Goal: Complete application form: Complete application form

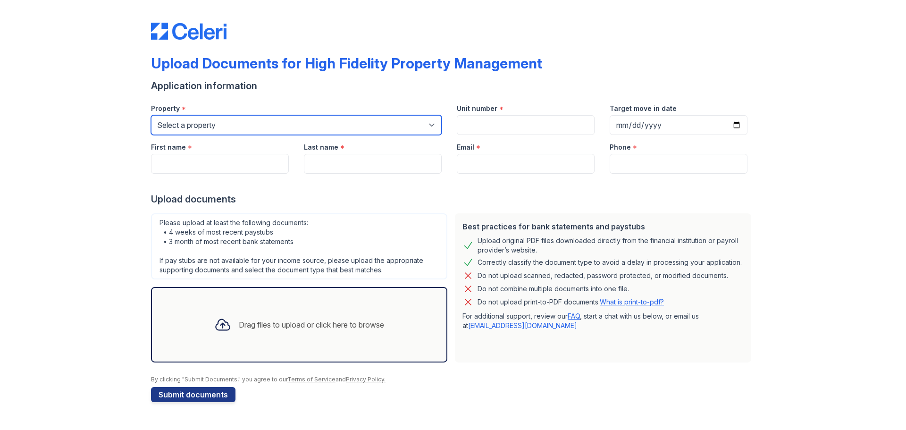
click at [183, 128] on select "Select a property [STREET_ADDRESS][GEOGRAPHIC_DATA][US_STATE][STREET_ADDRESS] […" at bounding box center [296, 125] width 291 height 20
select select "2055"
click at [151, 115] on select "Select a property [STREET_ADDRESS][GEOGRAPHIC_DATA][US_STATE][STREET_ADDRESS] […" at bounding box center [296, 125] width 291 height 20
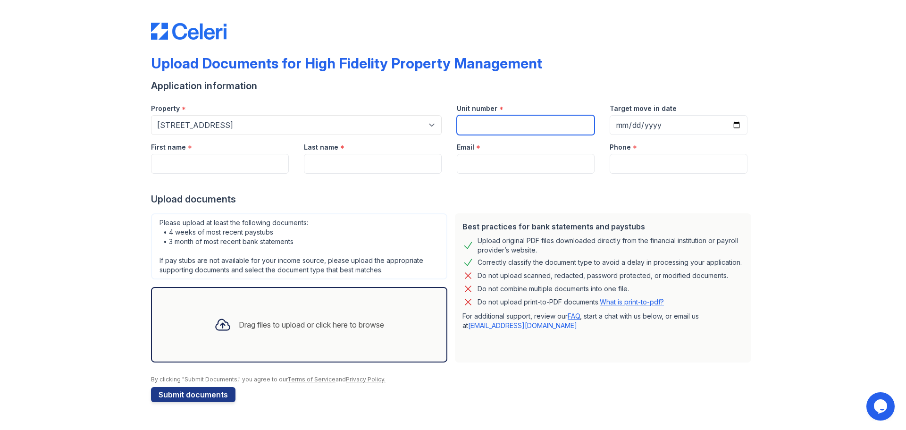
click at [483, 122] on input "Unit number" at bounding box center [526, 125] width 138 height 20
type input "1707"
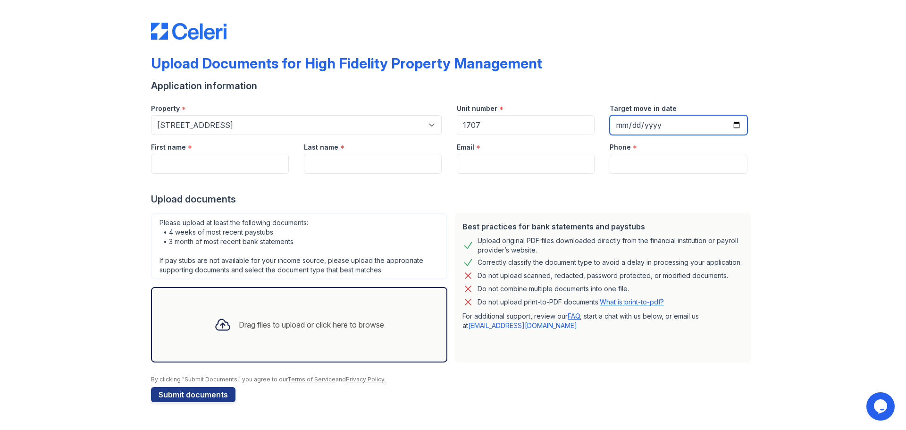
click at [740, 127] on input "Target move in date" at bounding box center [679, 125] width 138 height 20
type input "[DATE]"
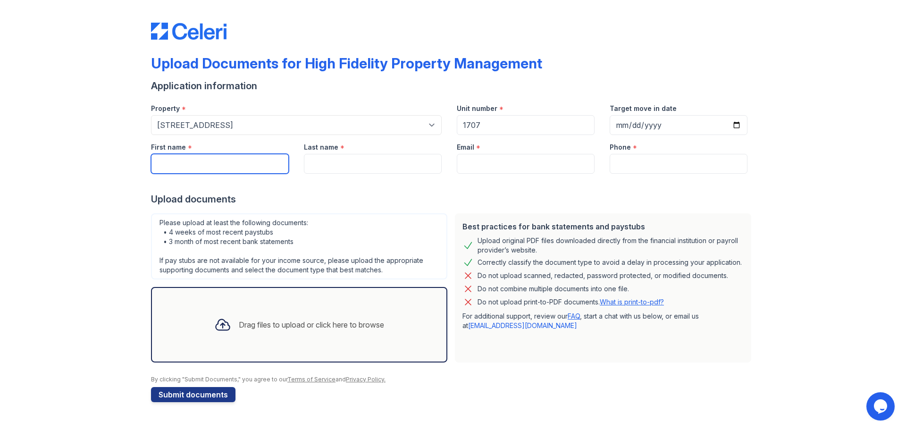
click at [220, 165] on input "First name" at bounding box center [220, 164] width 138 height 20
type input "[PERSON_NAME]"
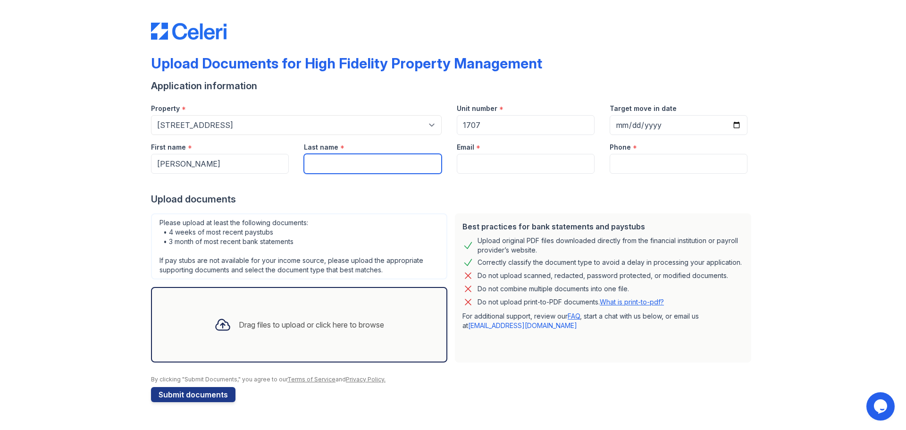
type input "[PERSON_NAME]"
type input "[EMAIL_ADDRESS][DOMAIN_NAME]"
type input "4193512216"
click at [245, 342] on div "Drag files to upload or click here to browse" at bounding box center [299, 325] width 296 height 76
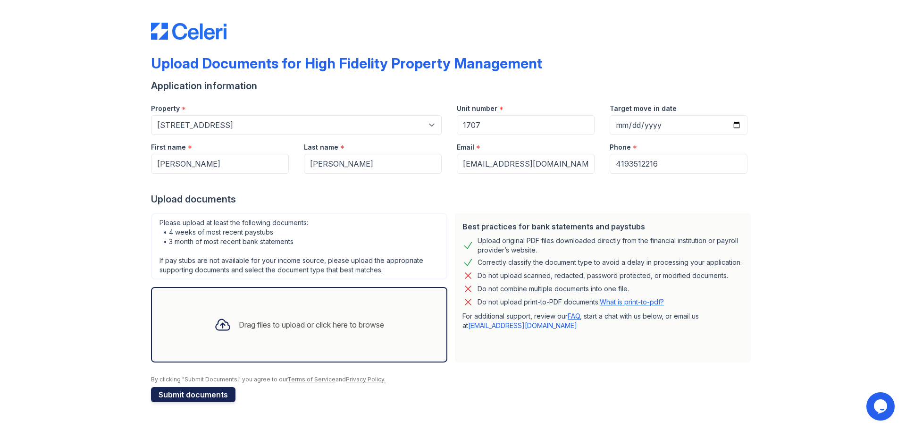
click at [184, 399] on button "Submit documents" at bounding box center [193, 394] width 84 height 15
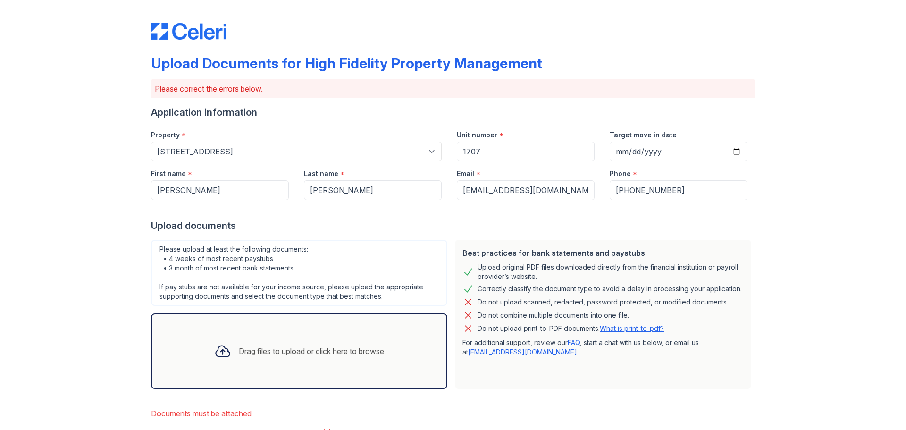
click at [196, 366] on div "Drag files to upload or click here to browse" at bounding box center [299, 351] width 296 height 76
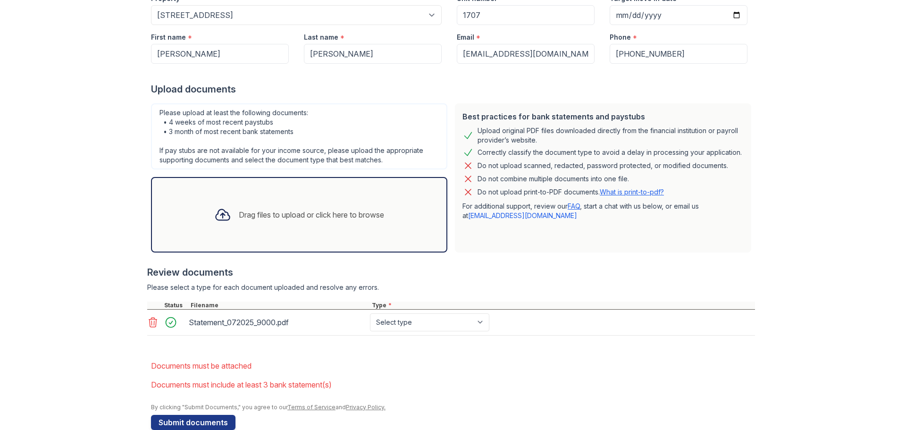
scroll to position [142, 0]
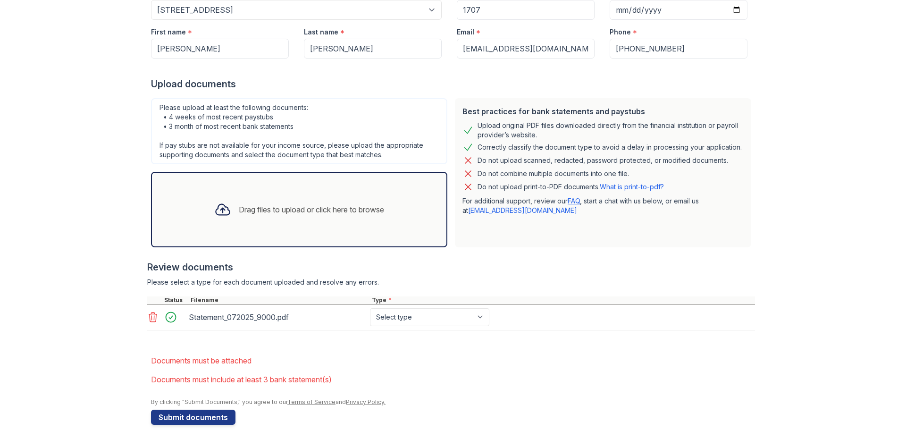
click at [230, 220] on div "Drag files to upload or click here to browse" at bounding box center [299, 210] width 185 height 32
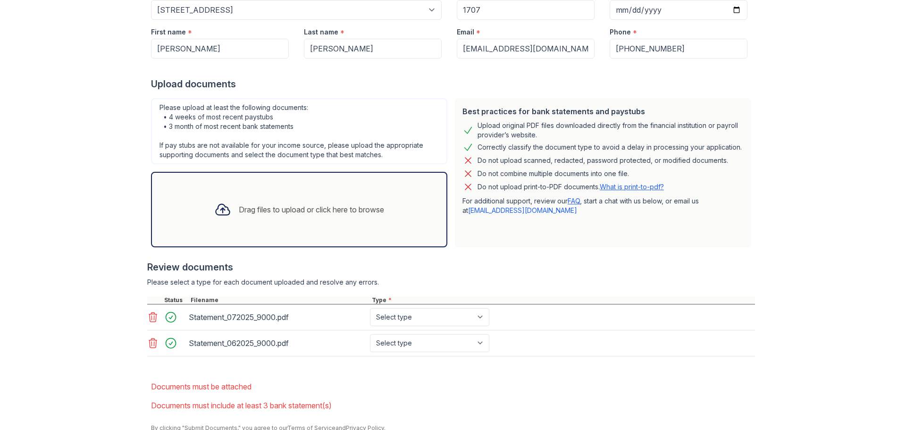
click at [239, 207] on div "Drag files to upload or click here to browse" at bounding box center [311, 209] width 145 height 11
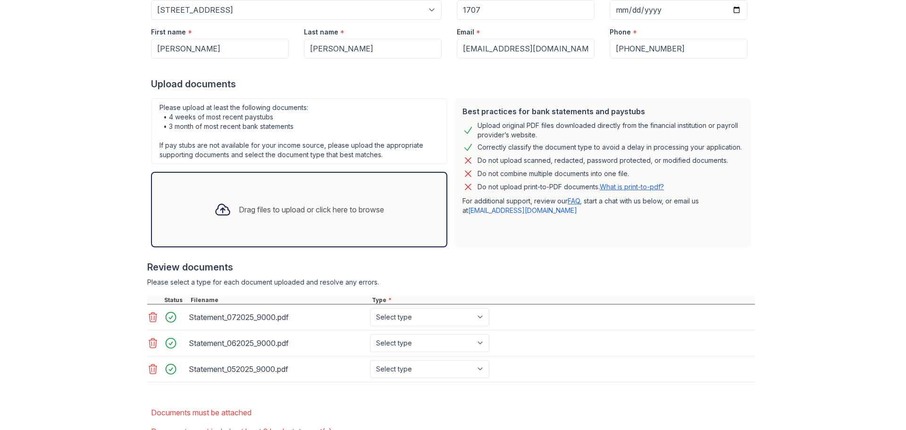
click at [283, 222] on div "Drag files to upload or click here to browse" at bounding box center [299, 210] width 185 height 32
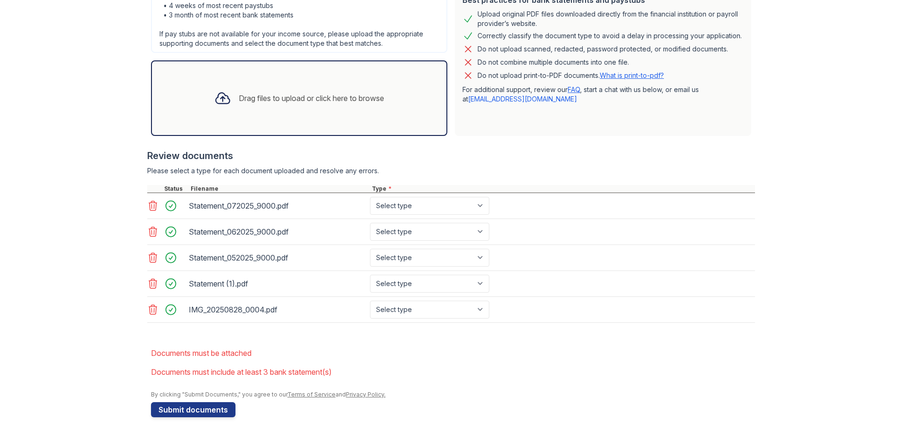
scroll to position [259, 0]
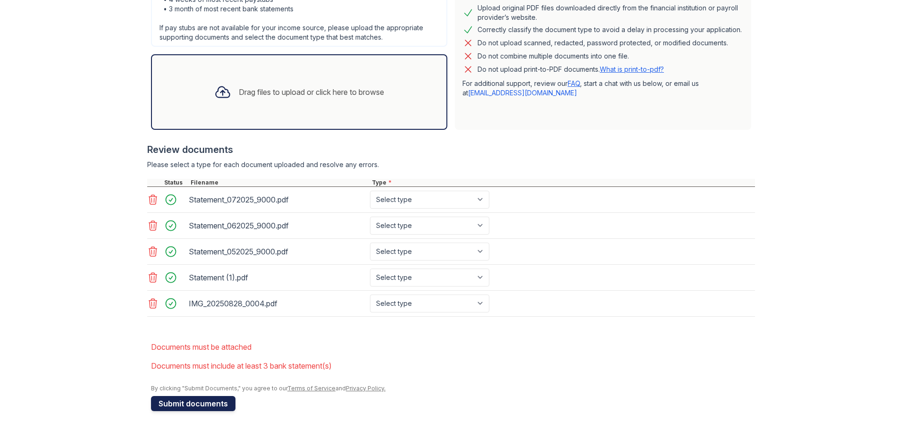
click at [214, 408] on button "Submit documents" at bounding box center [193, 403] width 84 height 15
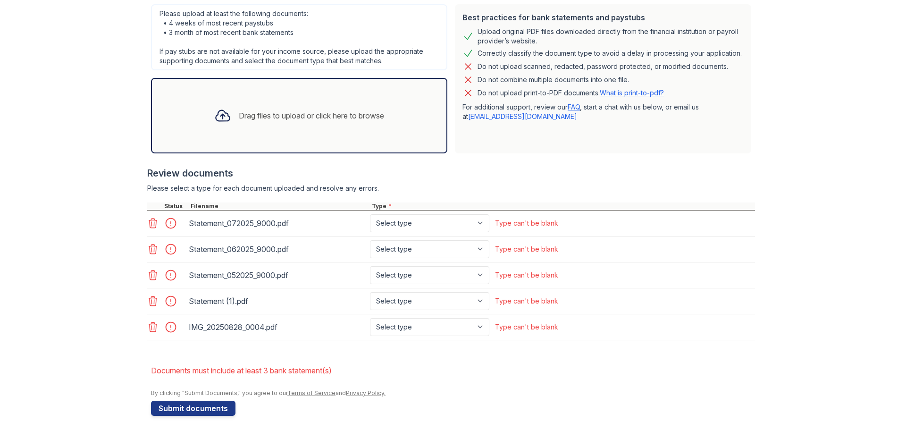
scroll to position [236, 0]
click at [403, 223] on select "Select type Paystub Bank Statement Offer Letter Tax Documents Benefit Award Let…" at bounding box center [429, 223] width 119 height 18
select select "bank_statement"
click at [370, 214] on select "Select type Paystub Bank Statement Offer Letter Tax Documents Benefit Award Let…" at bounding box center [429, 223] width 119 height 18
click at [398, 253] on select "Select type Paystub Bank Statement Offer Letter Tax Documents Benefit Award Let…" at bounding box center [429, 249] width 119 height 18
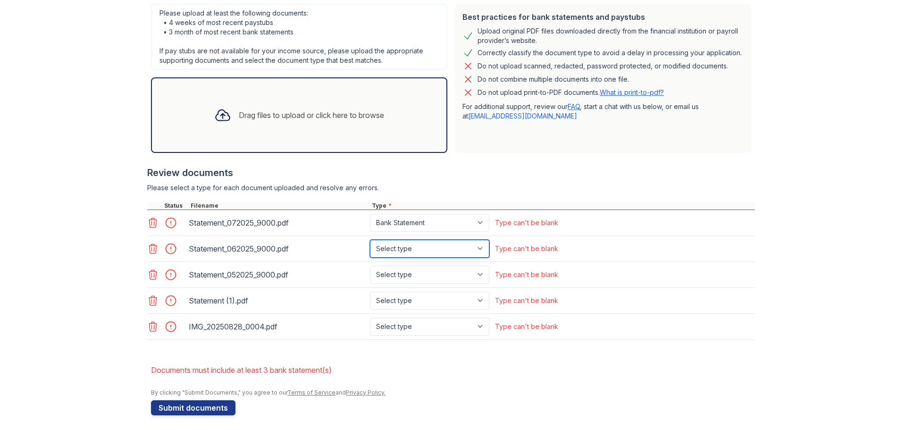
select select "bank_statement"
click at [370, 240] on select "Select type Paystub Bank Statement Offer Letter Tax Documents Benefit Award Let…" at bounding box center [429, 249] width 119 height 18
click at [392, 270] on select "Select type Paystub Bank Statement Offer Letter Tax Documents Benefit Award Let…" at bounding box center [429, 275] width 119 height 18
select select "bank_statement"
click at [370, 266] on select "Select type Paystub Bank Statement Offer Letter Tax Documents Benefit Award Let…" at bounding box center [429, 275] width 119 height 18
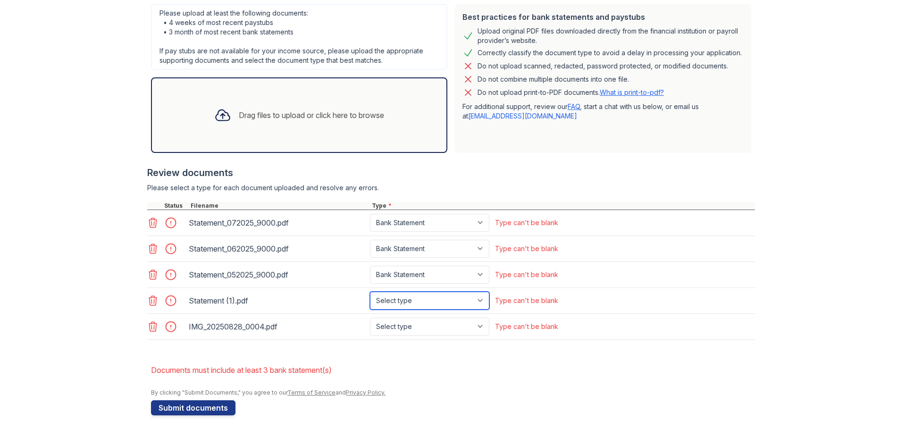
click at [390, 300] on select "Select type Paystub Bank Statement Offer Letter Tax Documents Benefit Award Let…" at bounding box center [429, 301] width 119 height 18
select select "bank_statement"
click at [370, 292] on select "Select type Paystub Bank Statement Offer Letter Tax Documents Benefit Award Let…" at bounding box center [429, 301] width 119 height 18
click at [387, 329] on select "Select type Paystub Bank Statement Offer Letter Tax Documents Benefit Award Let…" at bounding box center [429, 327] width 119 height 18
select select "paystub"
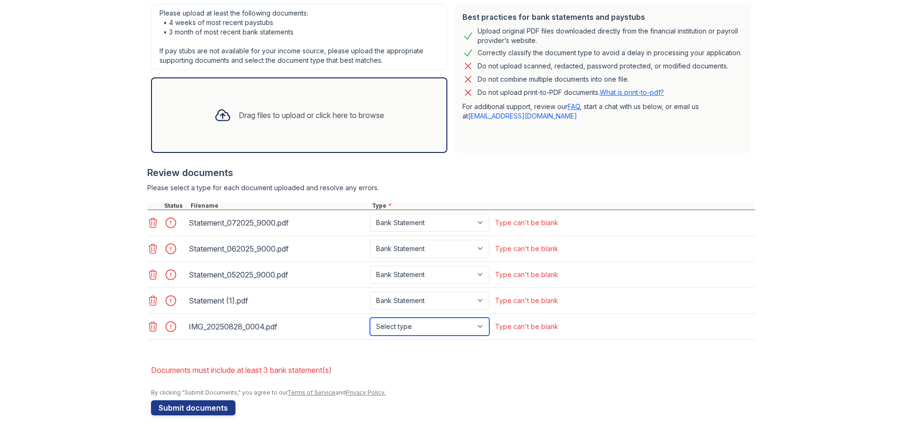
click at [370, 318] on select "Select type Paystub Bank Statement Offer Letter Tax Documents Benefit Award Let…" at bounding box center [429, 327] width 119 height 18
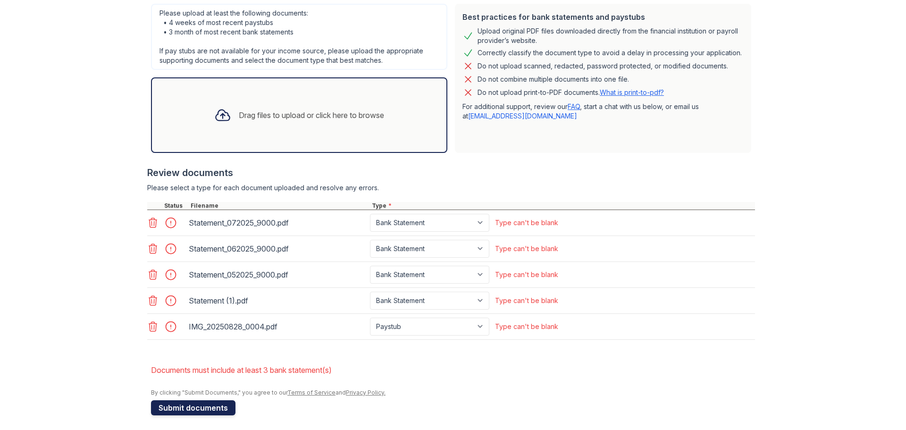
click at [203, 406] on button "Submit documents" at bounding box center [193, 407] width 84 height 15
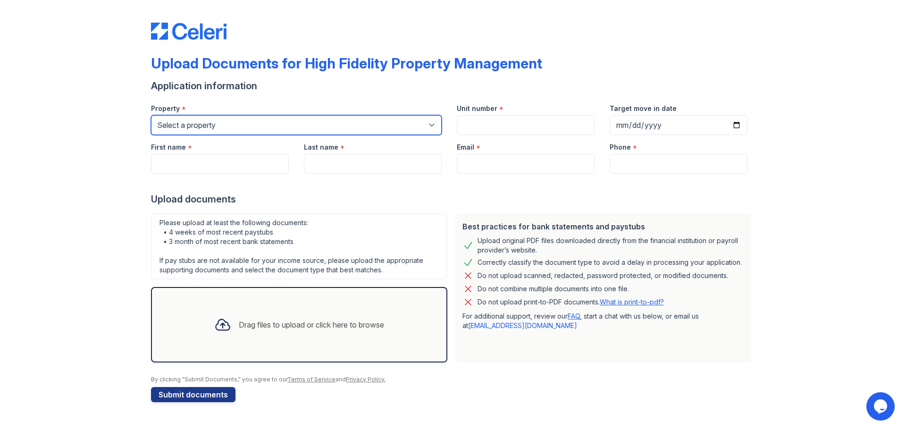
click at [349, 127] on select "Select a property [STREET_ADDRESS][GEOGRAPHIC_DATA][US_STATE][STREET_ADDRESS] […" at bounding box center [296, 125] width 291 height 20
select select "1886"
click at [349, 127] on select "Select a property [STREET_ADDRESS][GEOGRAPHIC_DATA][US_STATE][STREET_ADDRESS] […" at bounding box center [296, 125] width 291 height 20
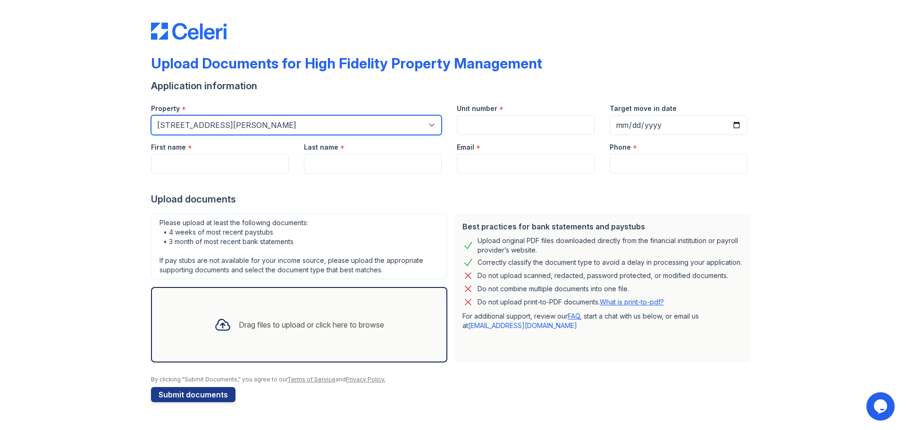
drag, startPoint x: 304, startPoint y: 125, endPoint x: 172, endPoint y: 132, distance: 131.9
click at [172, 132] on select "Select a property [STREET_ADDRESS][GEOGRAPHIC_DATA][US_STATE][STREET_ADDRESS] […" at bounding box center [296, 125] width 291 height 20
click at [173, 130] on select "Select a property [STREET_ADDRESS][GEOGRAPHIC_DATA][US_STATE][STREET_ADDRESS] […" at bounding box center [296, 125] width 291 height 20
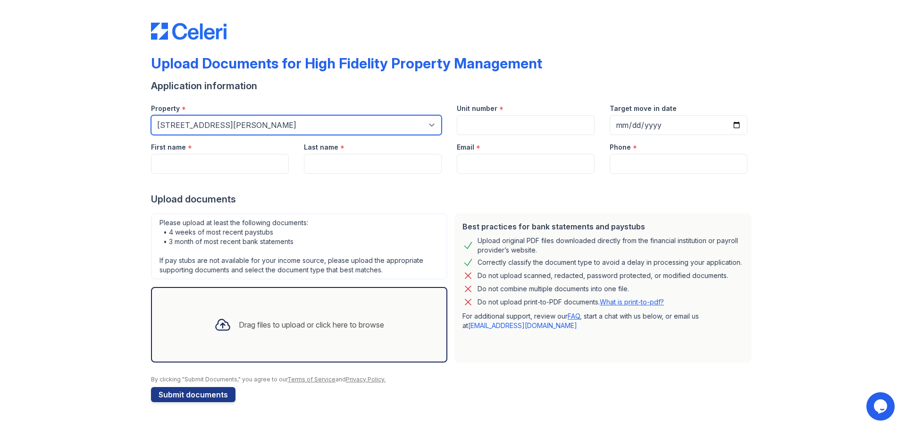
click at [235, 122] on select "Select a property [STREET_ADDRESS][GEOGRAPHIC_DATA][US_STATE][STREET_ADDRESS] […" at bounding box center [296, 125] width 291 height 20
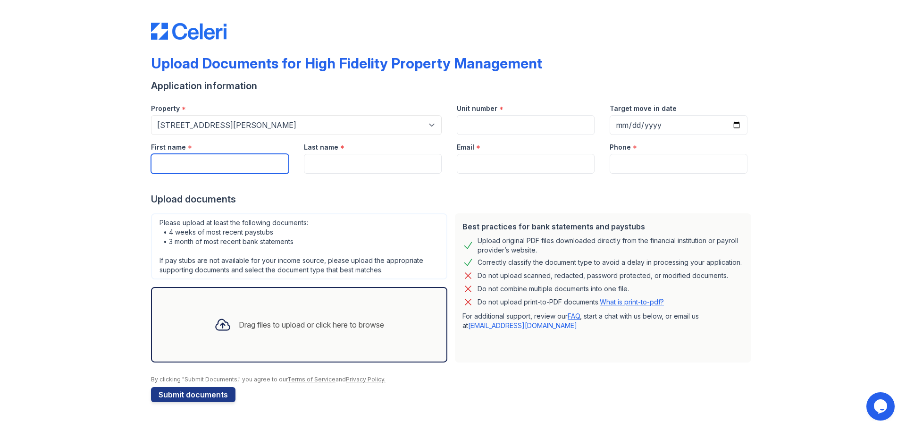
click at [213, 163] on input "First name" at bounding box center [220, 164] width 138 height 20
type input "[PERSON_NAME]"
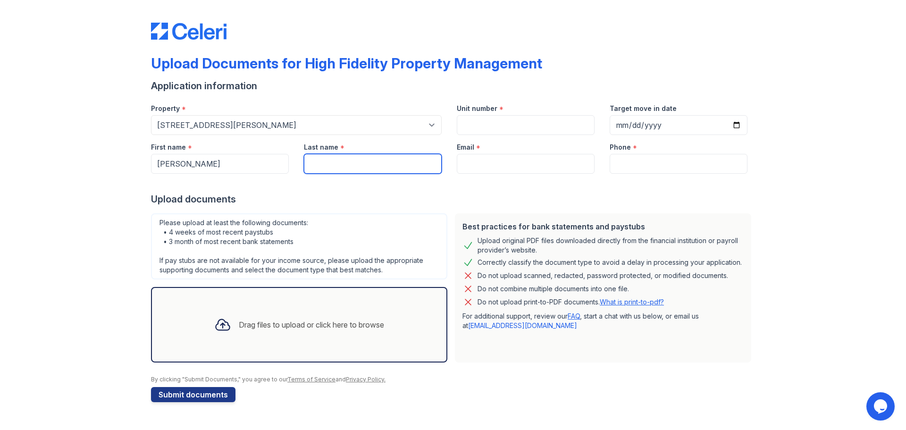
type input "[PERSON_NAME]"
type input "[EMAIL_ADDRESS][DOMAIN_NAME]"
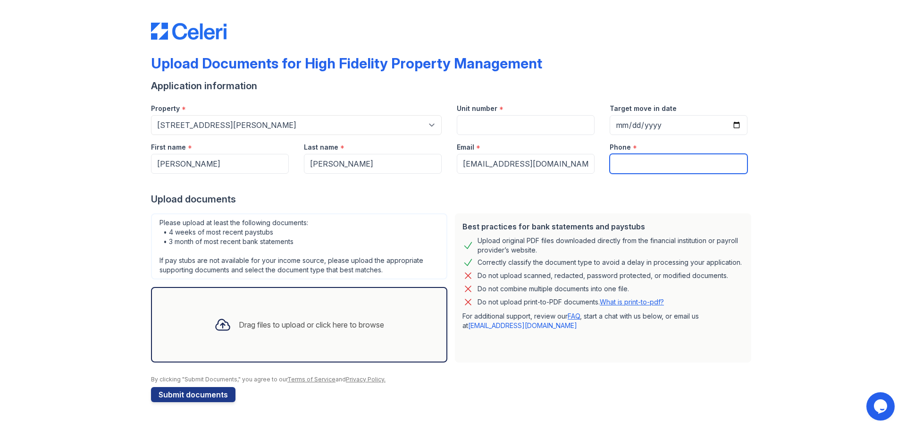
type input "4193512216"
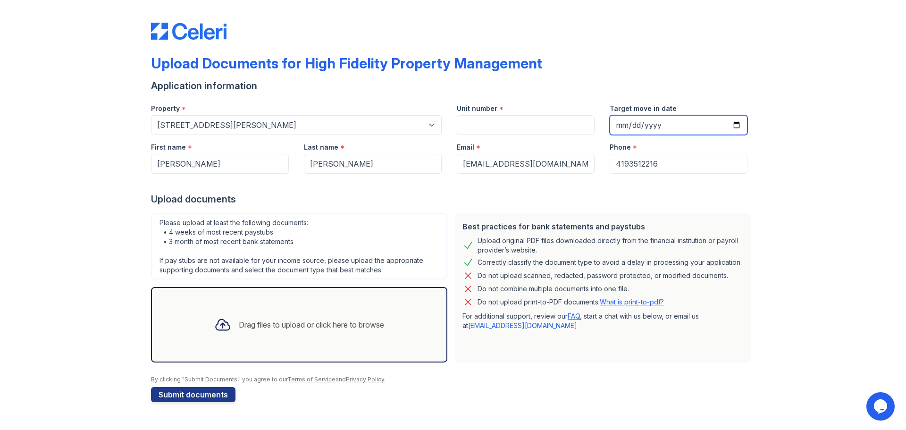
click at [739, 121] on input "Target move in date" at bounding box center [679, 125] width 138 height 20
type input "[DATE]"
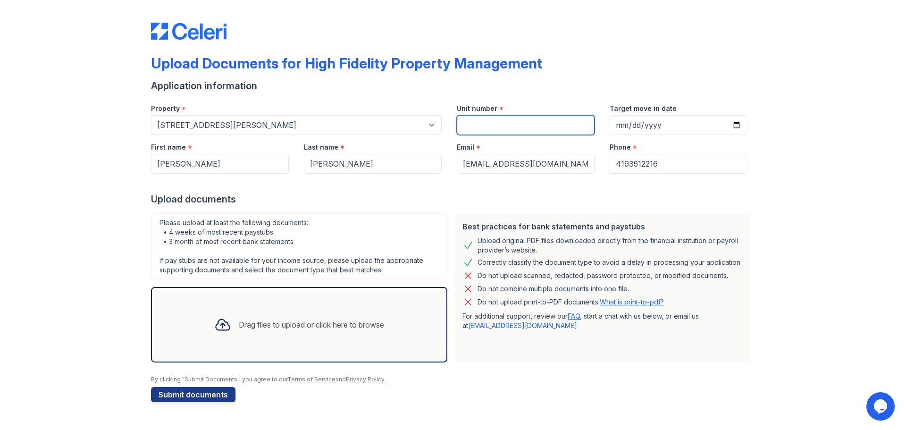
click at [529, 127] on input "Unit number" at bounding box center [526, 125] width 138 height 20
type input "1707"
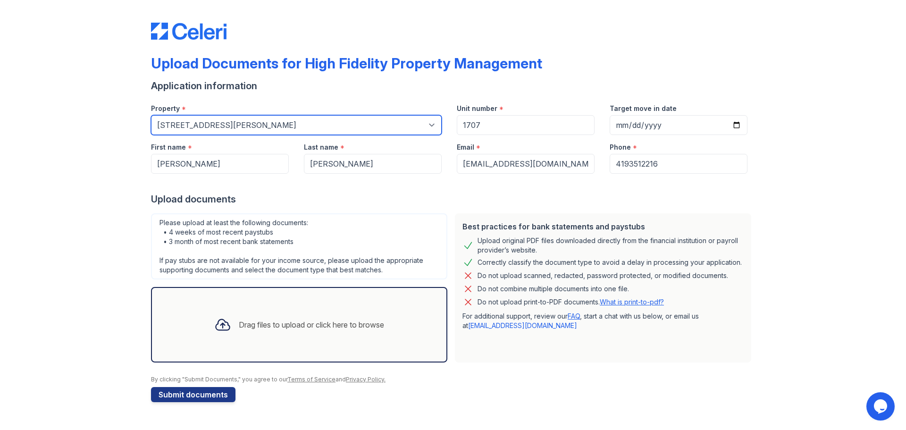
click at [270, 126] on select "Select a property [STREET_ADDRESS][GEOGRAPHIC_DATA][US_STATE][STREET_ADDRESS] […" at bounding box center [296, 125] width 291 height 20
select select "2055"
click at [151, 115] on select "Select a property [STREET_ADDRESS][GEOGRAPHIC_DATA][US_STATE][STREET_ADDRESS] […" at bounding box center [296, 125] width 291 height 20
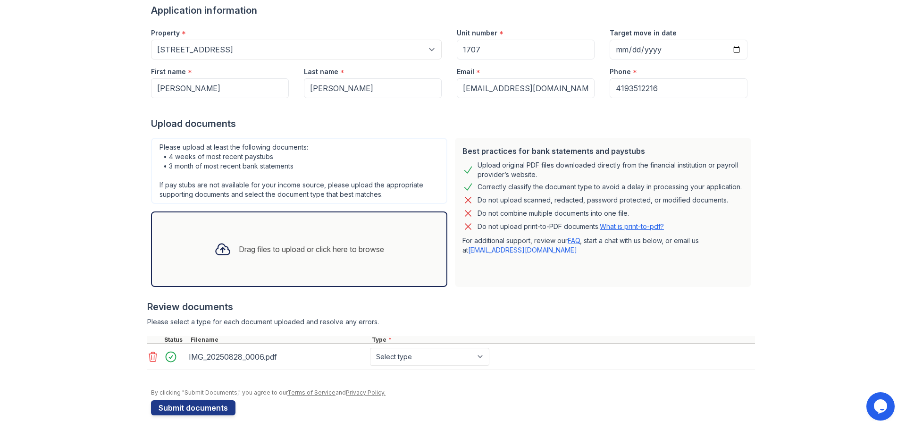
scroll to position [80, 0]
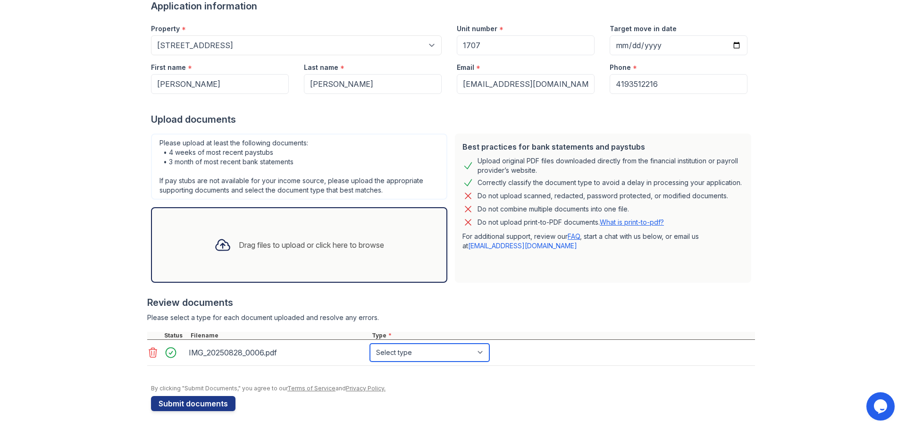
click at [406, 358] on select "Select type Paystub Bank Statement Offer Letter Tax Documents Benefit Award Let…" at bounding box center [429, 353] width 119 height 18
select select "paystub"
click at [370, 344] on select "Select type Paystub Bank Statement Offer Letter Tax Documents Benefit Award Let…" at bounding box center [429, 353] width 119 height 18
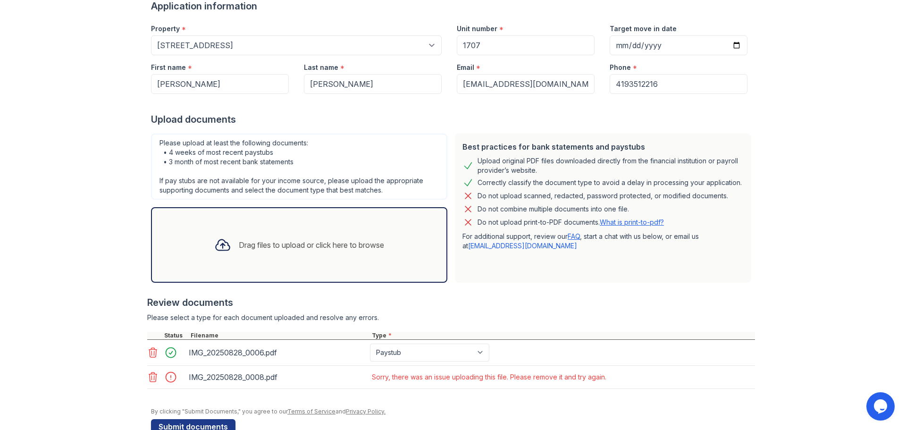
click at [147, 378] on icon at bounding box center [152, 377] width 11 height 11
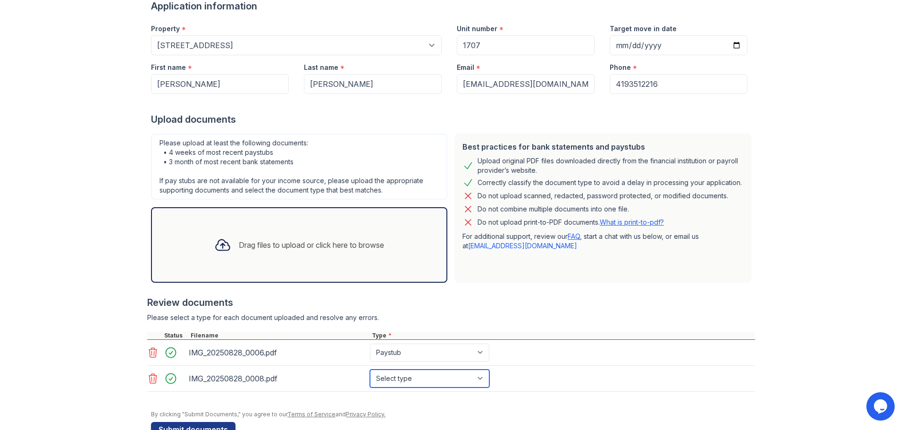
click at [405, 383] on select "Select type Paystub Bank Statement Offer Letter Tax Documents Benefit Award Let…" at bounding box center [429, 379] width 119 height 18
select select "paystub"
click at [370, 370] on select "Select type Paystub Bank Statement Offer Letter Tax Documents Benefit Award Let…" at bounding box center [429, 379] width 119 height 18
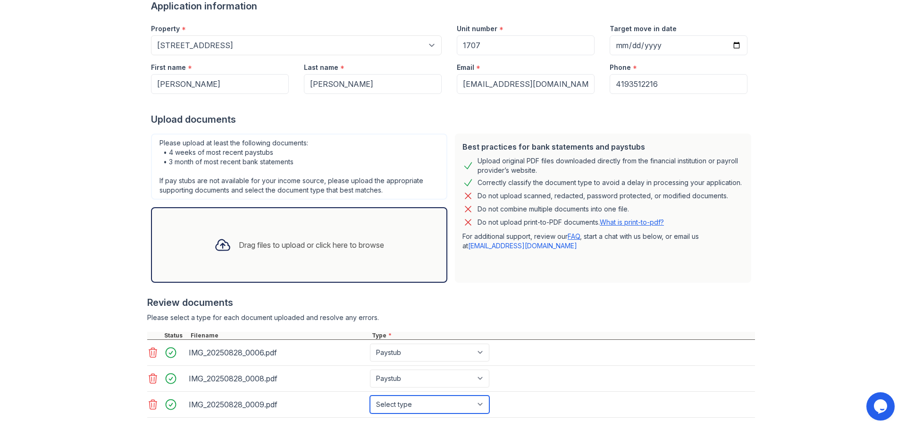
click at [409, 405] on select "Select type Paystub Bank Statement Offer Letter Tax Documents Benefit Award Let…" at bounding box center [429, 405] width 119 height 18
select select "paystub"
click at [370, 396] on select "Select type Paystub Bank Statement Offer Letter Tax Documents Benefit Award Let…" at bounding box center [429, 405] width 119 height 18
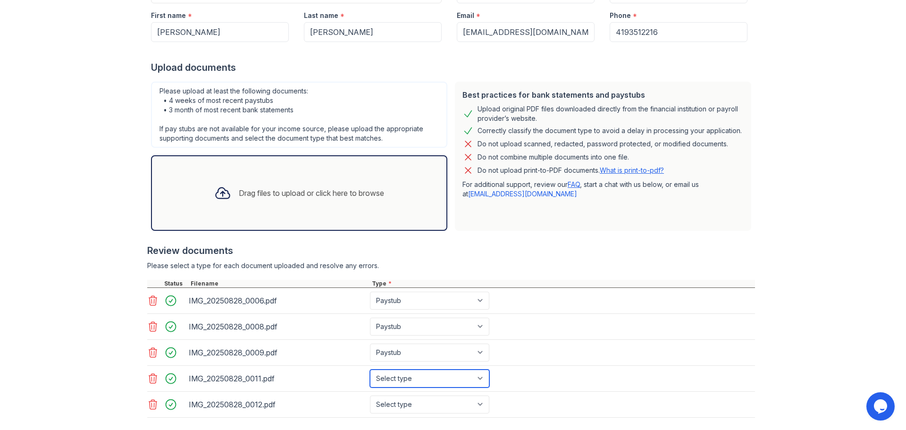
click at [433, 379] on select "Select type Paystub Bank Statement Offer Letter Tax Documents Benefit Award Let…" at bounding box center [429, 379] width 119 height 18
select select "paystub"
click at [370, 370] on select "Select type Paystub Bank Statement Offer Letter Tax Documents Benefit Award Let…" at bounding box center [429, 379] width 119 height 18
click at [453, 405] on select "Select type Paystub Bank Statement Offer Letter Tax Documents Benefit Award Let…" at bounding box center [429, 405] width 119 height 18
select select "paystub"
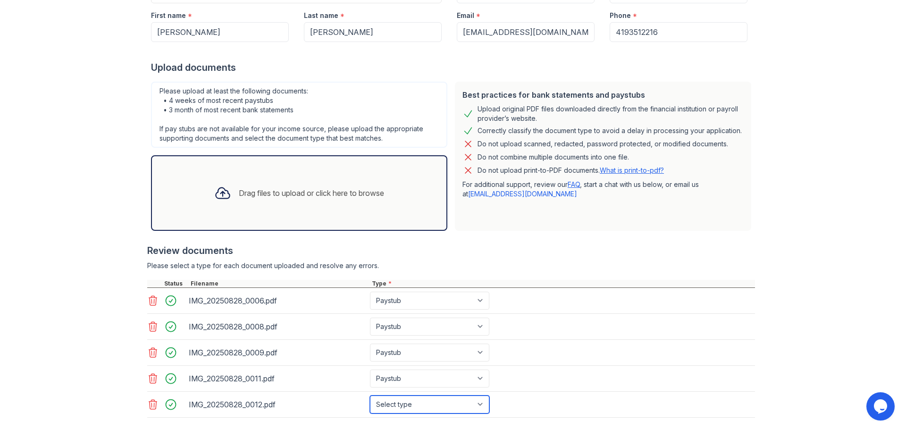
click at [370, 396] on select "Select type Paystub Bank Statement Offer Letter Tax Documents Benefit Award Let…" at bounding box center [429, 405] width 119 height 18
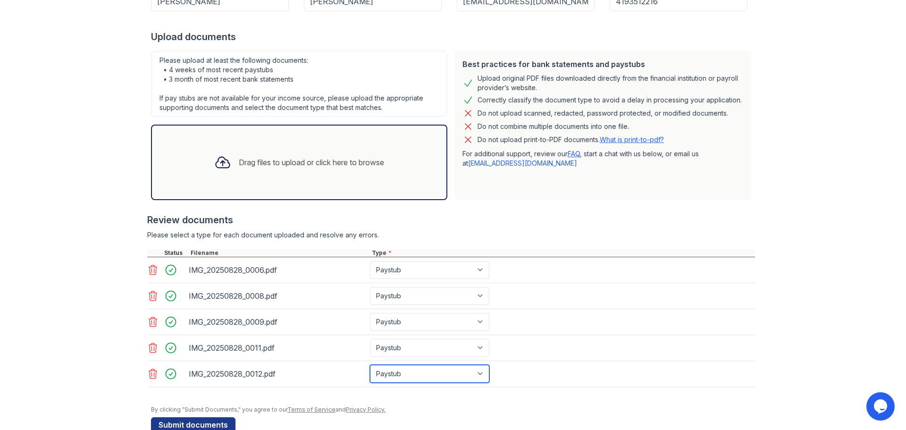
scroll to position [179, 0]
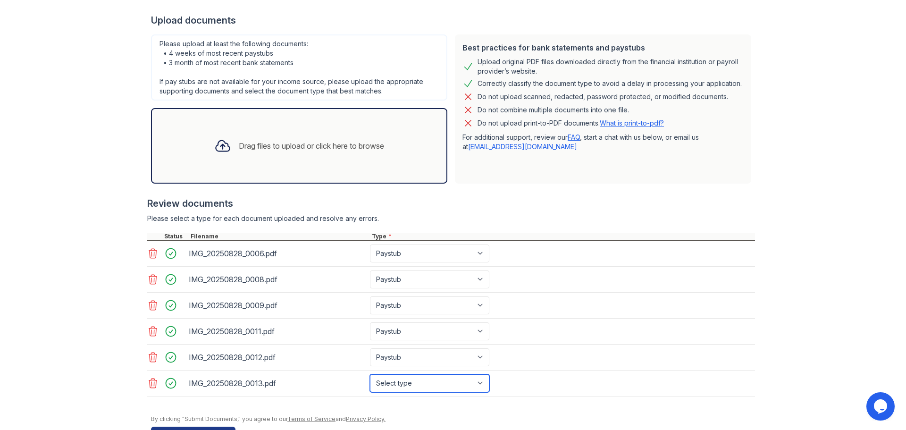
click at [447, 387] on select "Select type Paystub Bank Statement Offer Letter Tax Documents Benefit Award Let…" at bounding box center [429, 383] width 119 height 18
select select "paystub"
click at [370, 374] on select "Select type Paystub Bank Statement Offer Letter Tax Documents Benefit Award Let…" at bounding box center [429, 383] width 119 height 18
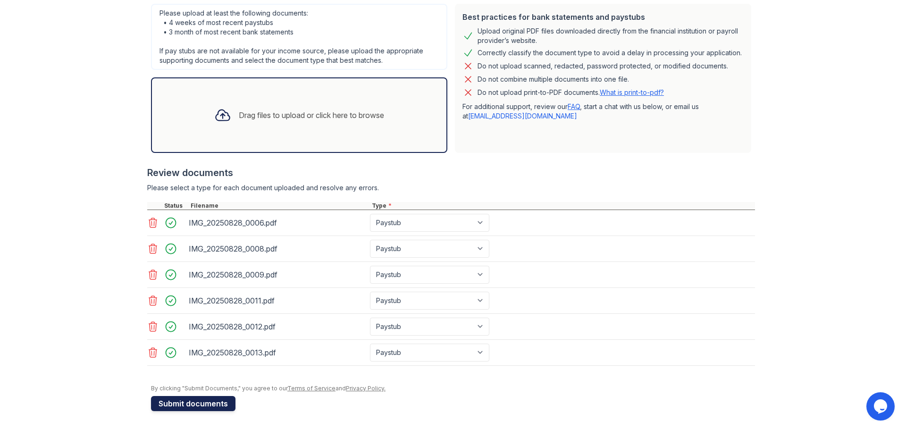
click at [220, 406] on button "Submit documents" at bounding box center [193, 403] width 84 height 15
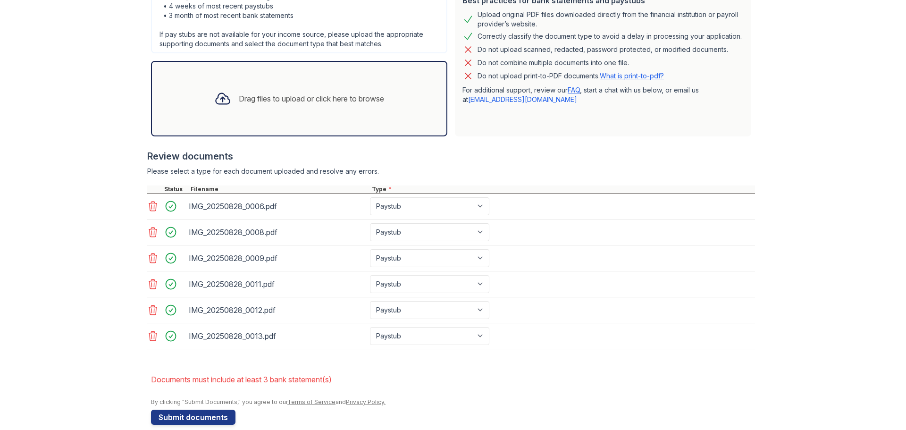
scroll to position [266, 0]
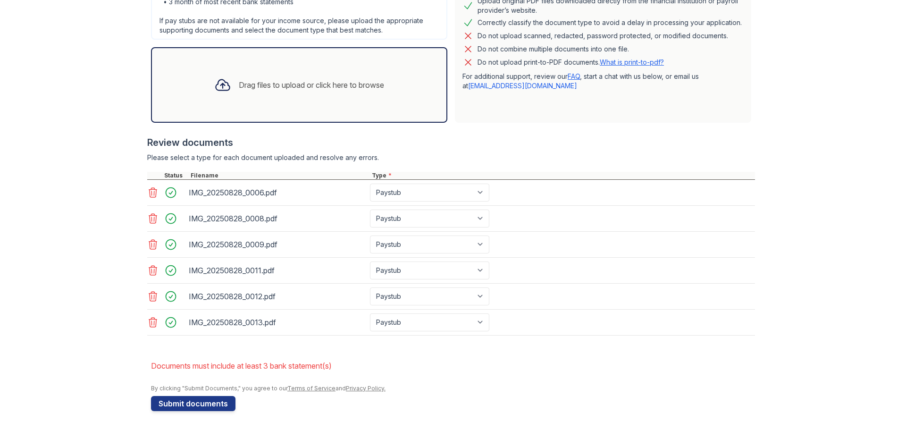
click at [358, 105] on div "Drag files to upload or click here to browse" at bounding box center [299, 85] width 296 height 76
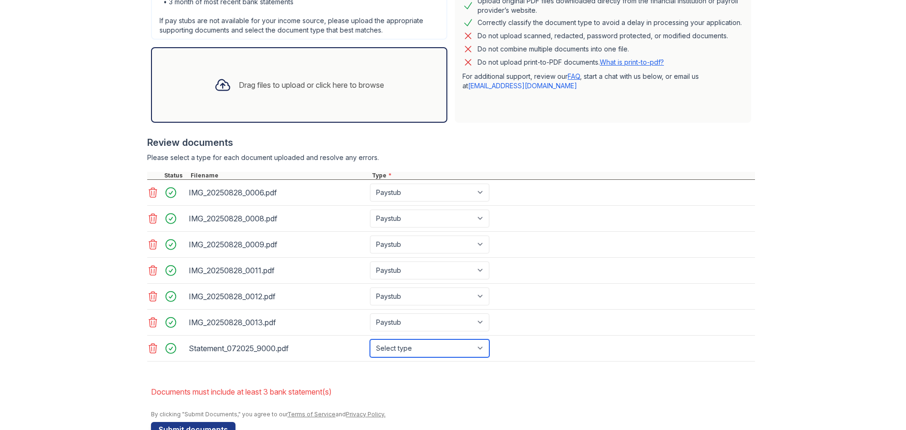
click at [389, 349] on select "Select type Paystub Bank Statement Offer Letter Tax Documents Benefit Award Let…" at bounding box center [429, 348] width 119 height 18
select select "bank_statement"
click at [370, 339] on select "Select type Paystub Bank Statement Offer Letter Tax Documents Benefit Award Let…" at bounding box center [429, 348] width 119 height 18
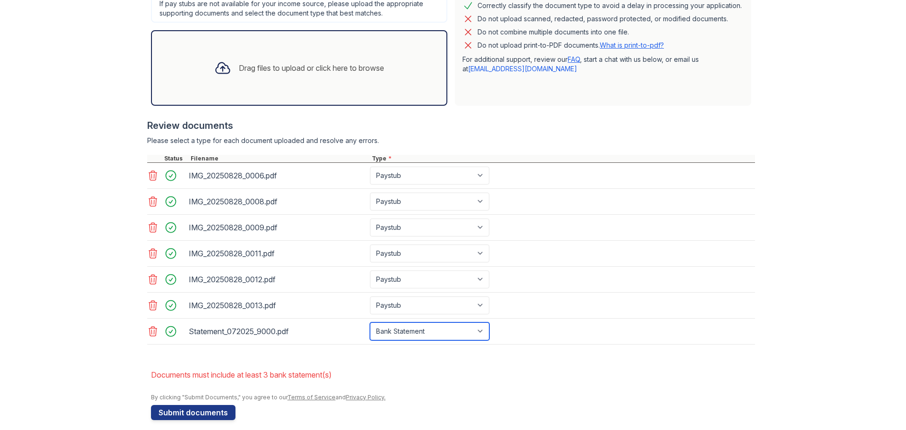
scroll to position [292, 0]
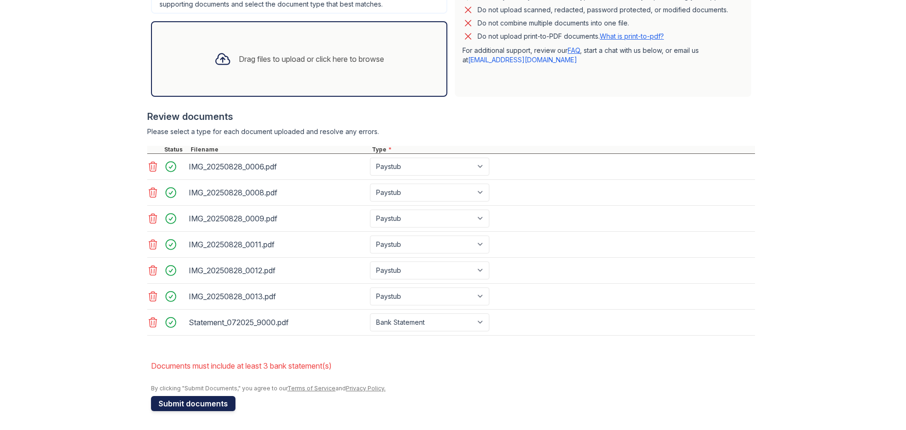
click at [212, 404] on button "Submit documents" at bounding box center [193, 403] width 84 height 15
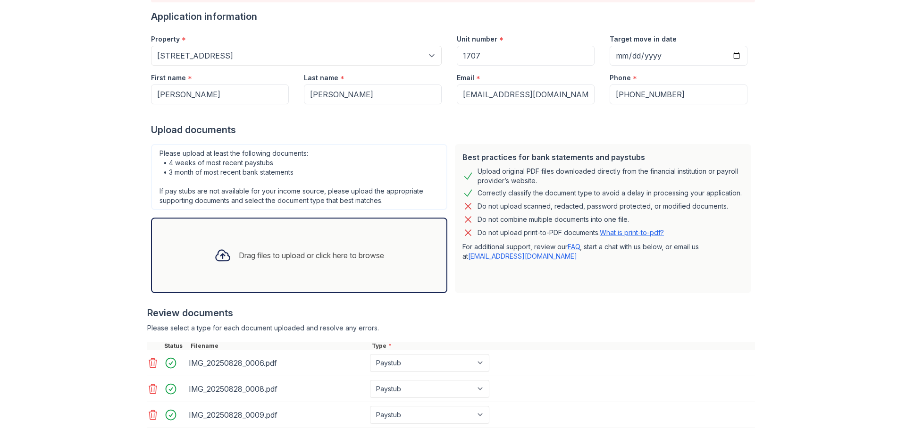
scroll to position [142, 0]
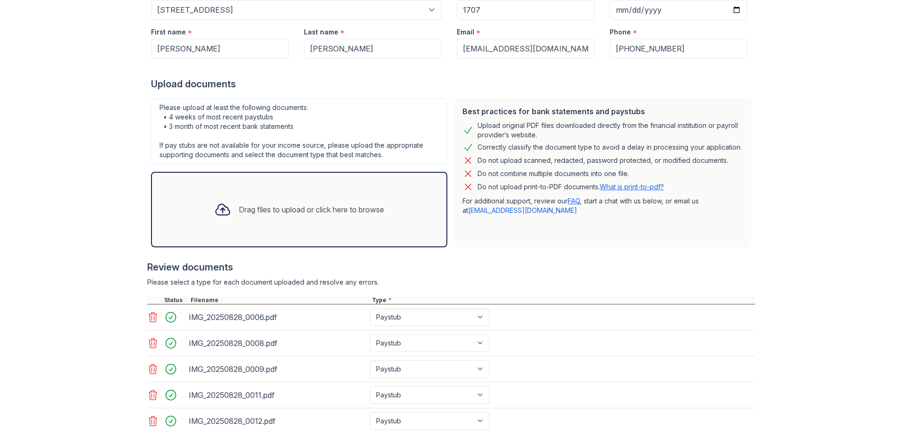
click at [368, 222] on div "Drag files to upload or click here to browse" at bounding box center [299, 210] width 185 height 32
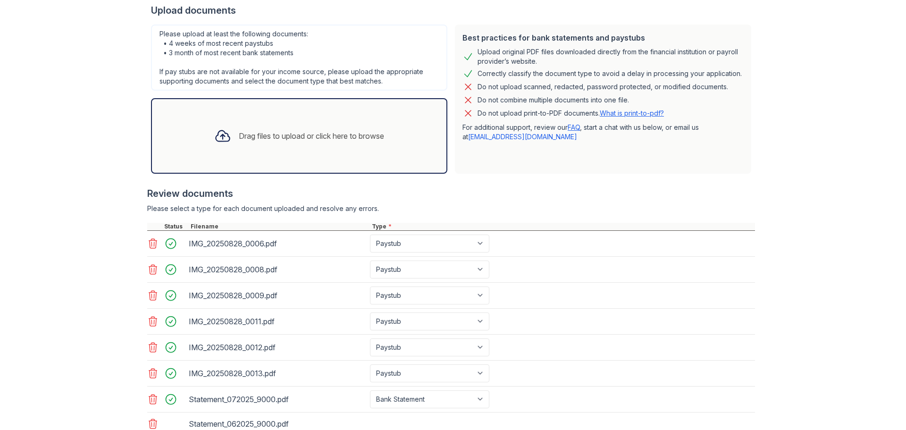
scroll to position [315, 0]
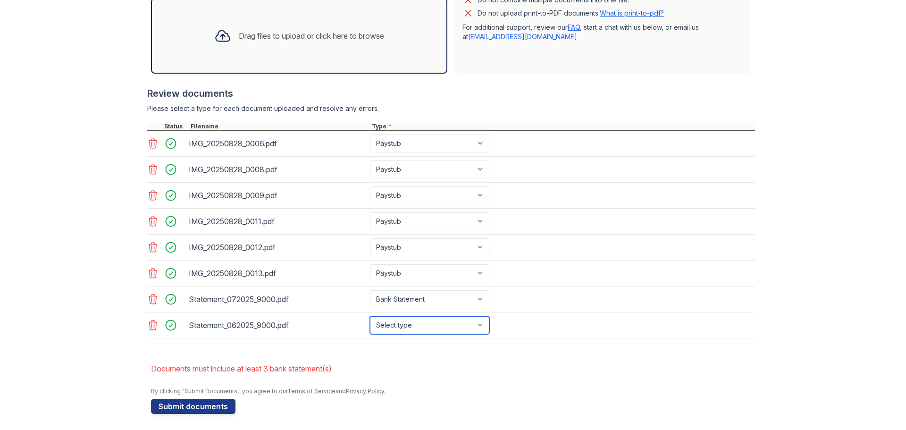
click at [408, 323] on select "Select type Paystub Bank Statement Offer Letter Tax Documents Benefit Award Let…" at bounding box center [429, 325] width 119 height 18
select select "bank_statement"
click at [370, 316] on select "Select type Paystub Bank Statement Offer Letter Tax Documents Benefit Award Let…" at bounding box center [429, 325] width 119 height 18
click at [337, 34] on div "Drag files to upload or click here to browse" at bounding box center [311, 35] width 145 height 11
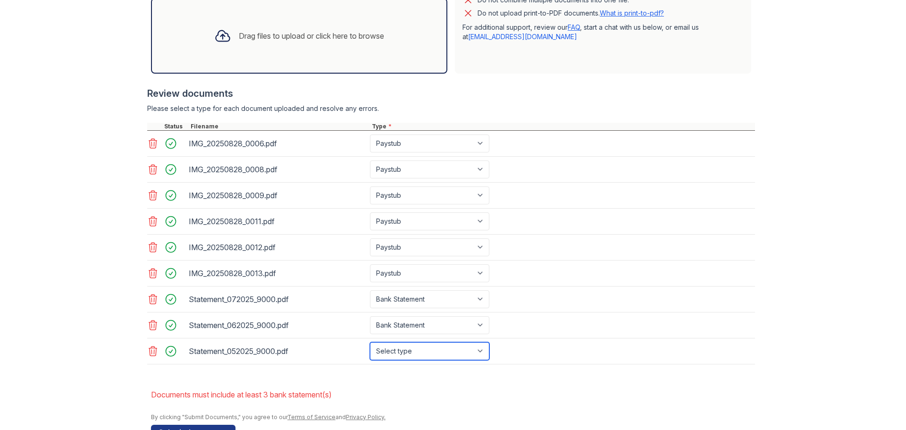
click at [418, 355] on select "Select type Paystub Bank Statement Offer Letter Tax Documents Benefit Award Let…" at bounding box center [429, 351] width 119 height 18
select select "bank_statement"
click at [370, 342] on select "Select type Paystub Bank Statement Offer Letter Tax Documents Benefit Award Let…" at bounding box center [429, 351] width 119 height 18
click at [323, 46] on div "Drag files to upload or click here to browse" at bounding box center [299, 36] width 185 height 32
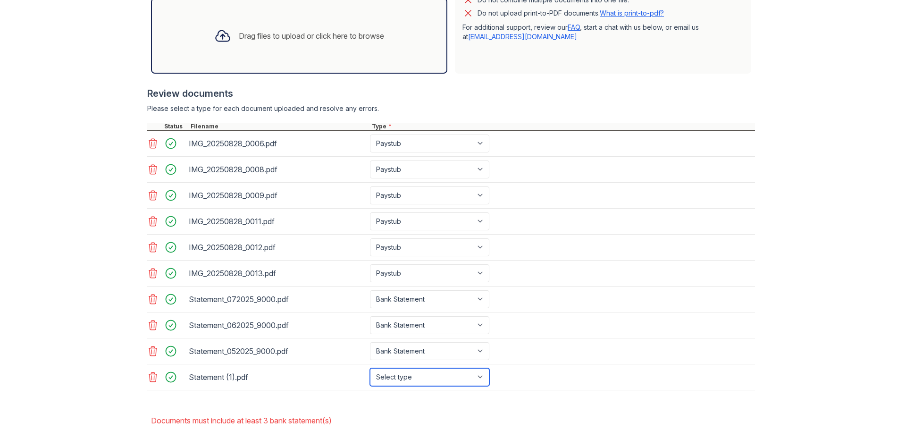
click at [444, 380] on select "Select type Paystub Bank Statement Offer Letter Tax Documents Benefit Award Let…" at bounding box center [429, 377] width 119 height 18
select select "bank_statement"
click at [370, 368] on select "Select type Paystub Bank Statement Offer Letter Tax Documents Benefit Award Let…" at bounding box center [429, 377] width 119 height 18
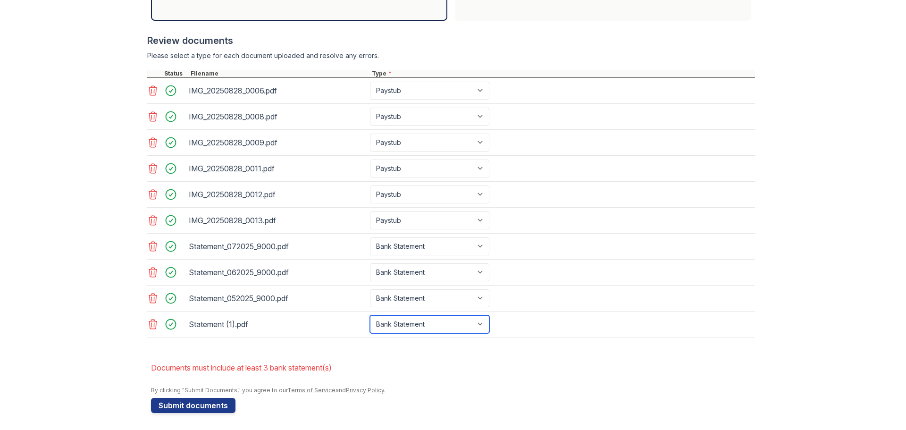
scroll to position [370, 0]
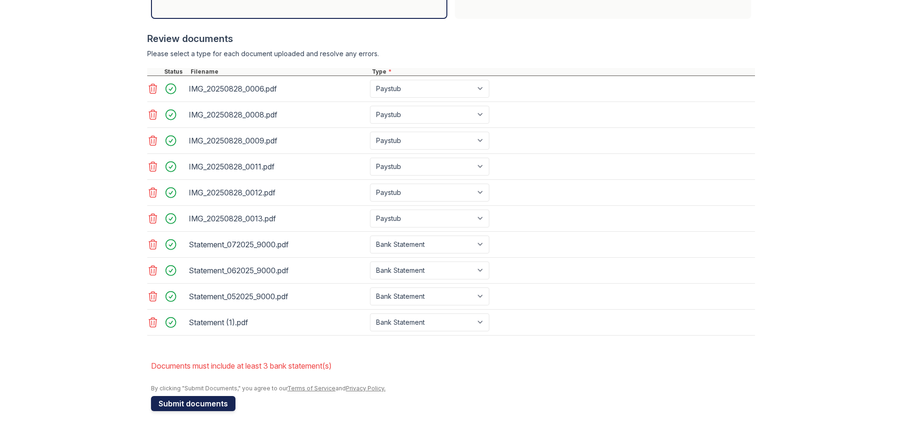
click at [206, 404] on button "Submit documents" at bounding box center [193, 403] width 84 height 15
